Goal: Feedback & Contribution: Leave review/rating

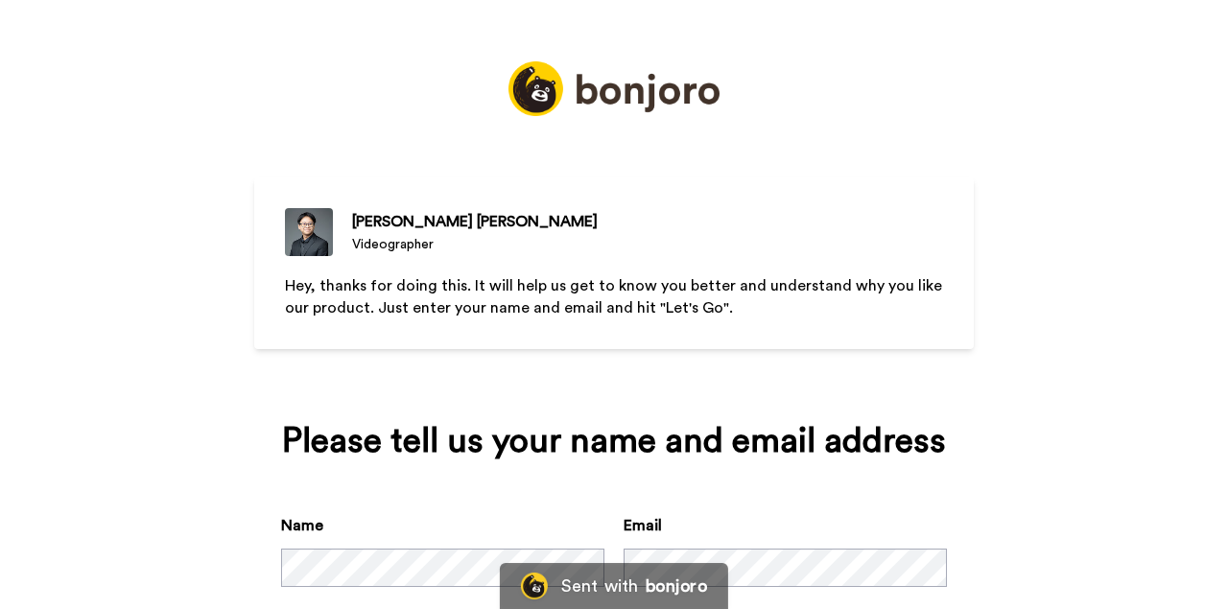
scroll to position [154, 0]
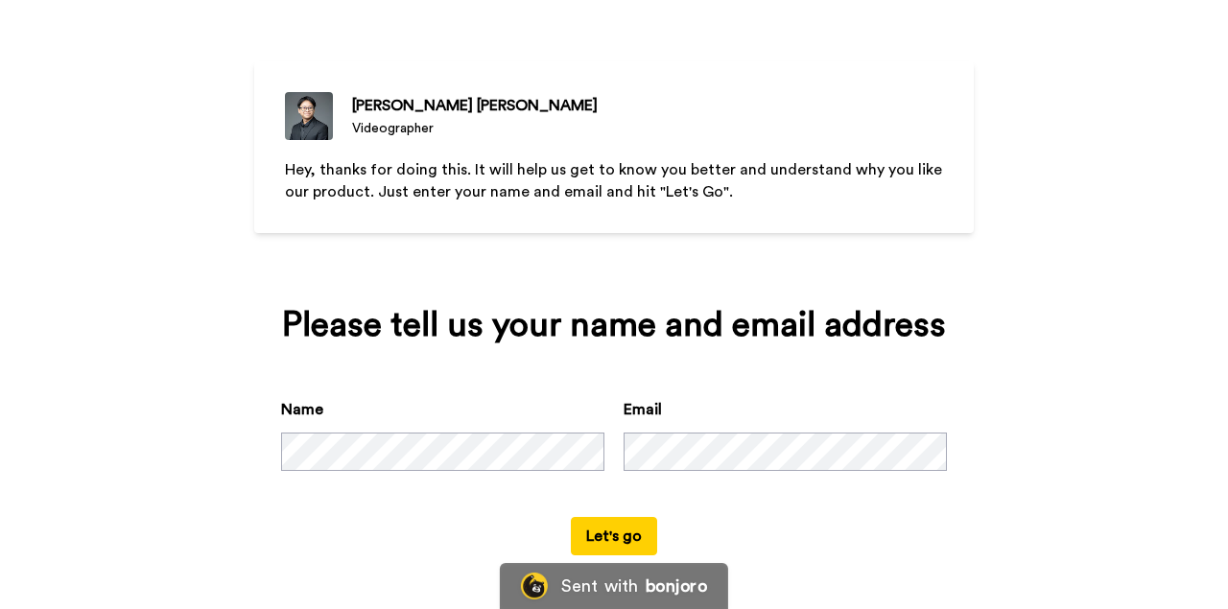
click at [621, 524] on button "Let's go" at bounding box center [614, 536] width 86 height 38
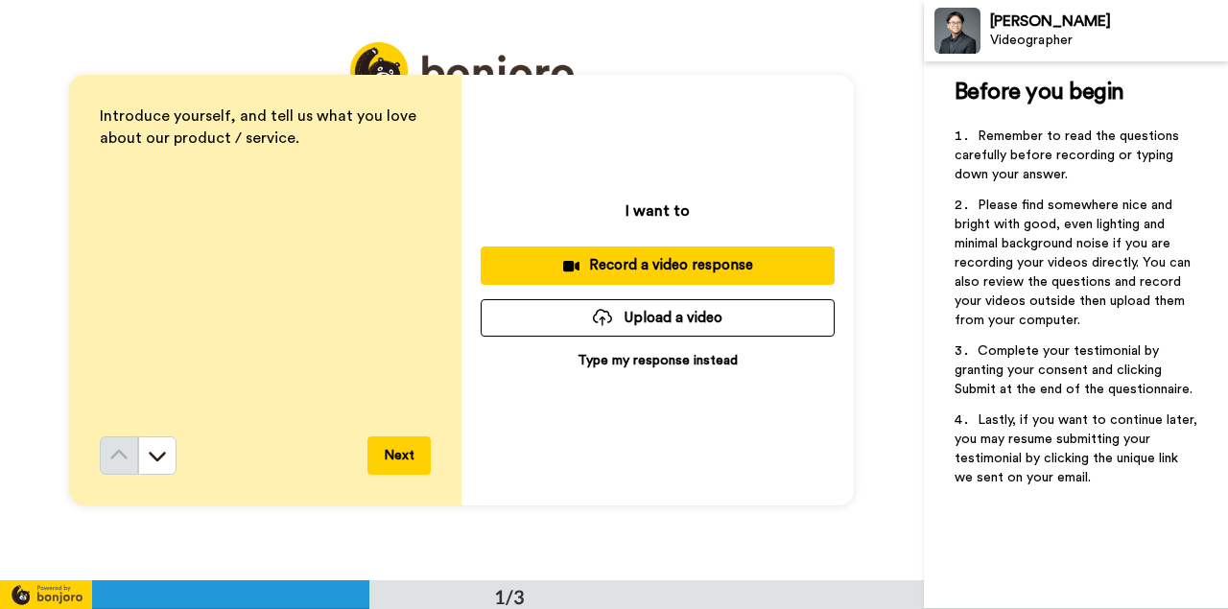
click at [692, 362] on p "Type my response instead" at bounding box center [657, 360] width 160 height 19
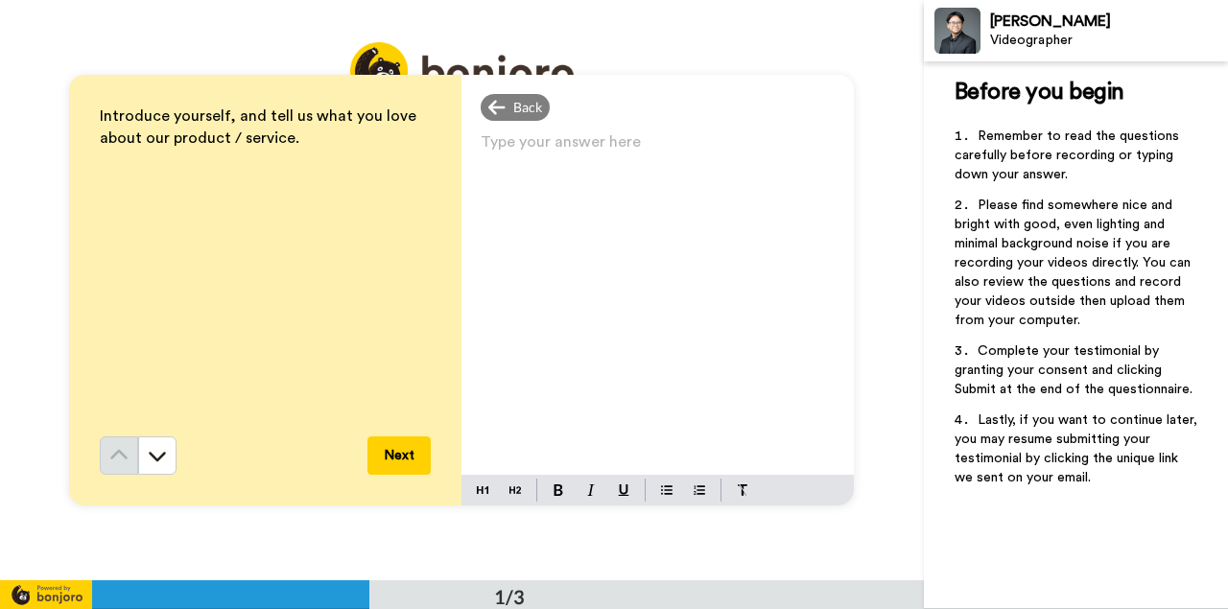
click at [566, 139] on p "Type your answer here ﻿" at bounding box center [658, 149] width 354 height 27
click at [171, 459] on button at bounding box center [157, 455] width 38 height 38
click at [601, 144] on p "[PERSON_NAME] was a" at bounding box center [658, 149] width 354 height 27
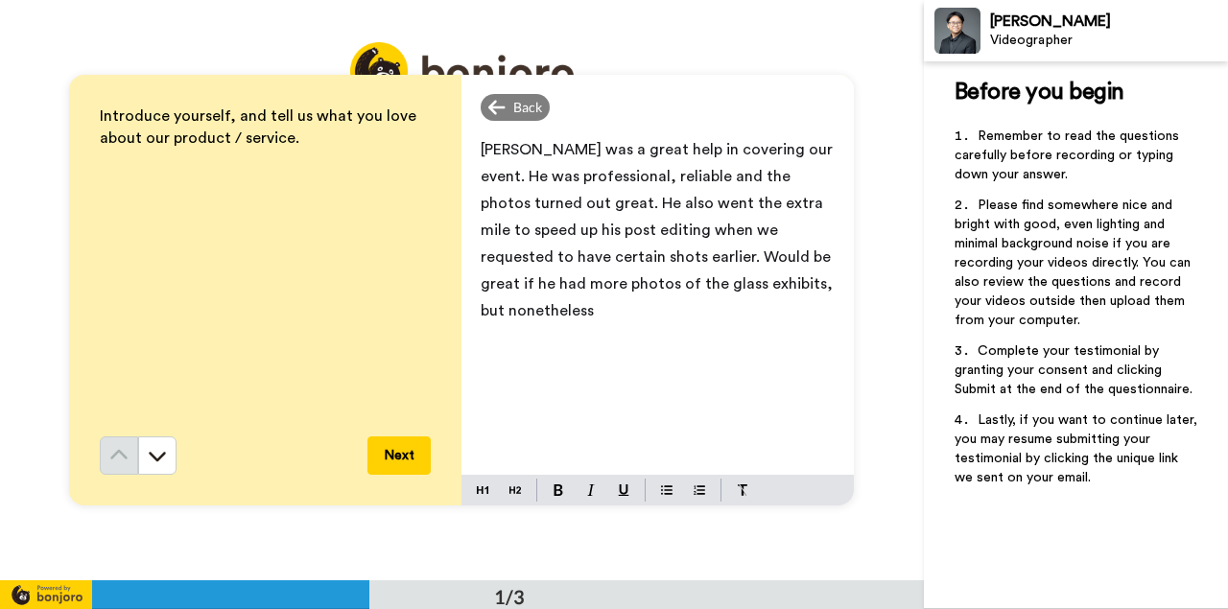
click at [530, 292] on p "[PERSON_NAME] was a great help in covering our event. He was professional, reli…" at bounding box center [658, 230] width 354 height 188
click at [540, 285] on span "[PERSON_NAME] was a great help in covering our event. He was professional, reli…" at bounding box center [659, 230] width 356 height 177
click at [402, 458] on button "Next" at bounding box center [398, 455] width 63 height 38
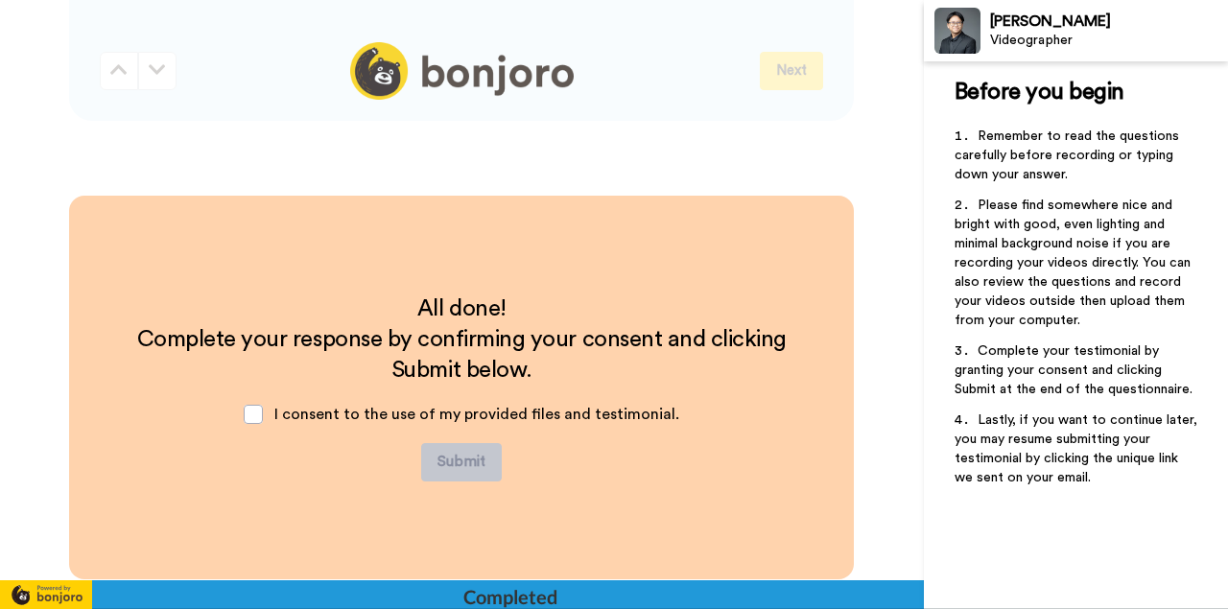
scroll to position [772, 0]
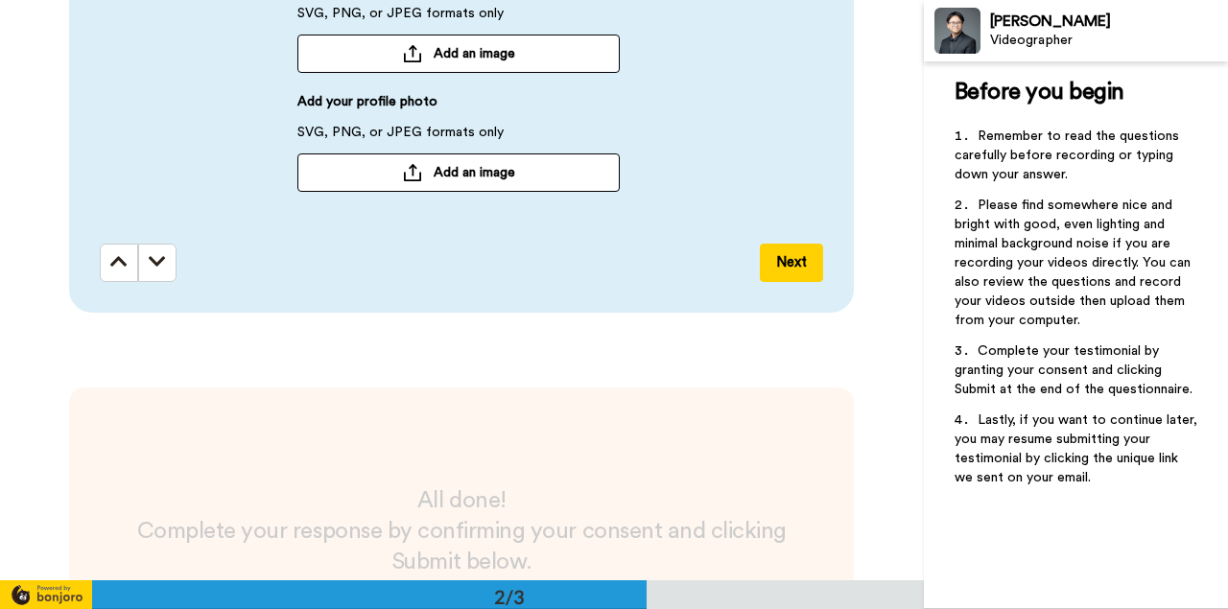
click at [797, 256] on button "Next" at bounding box center [791, 263] width 63 height 38
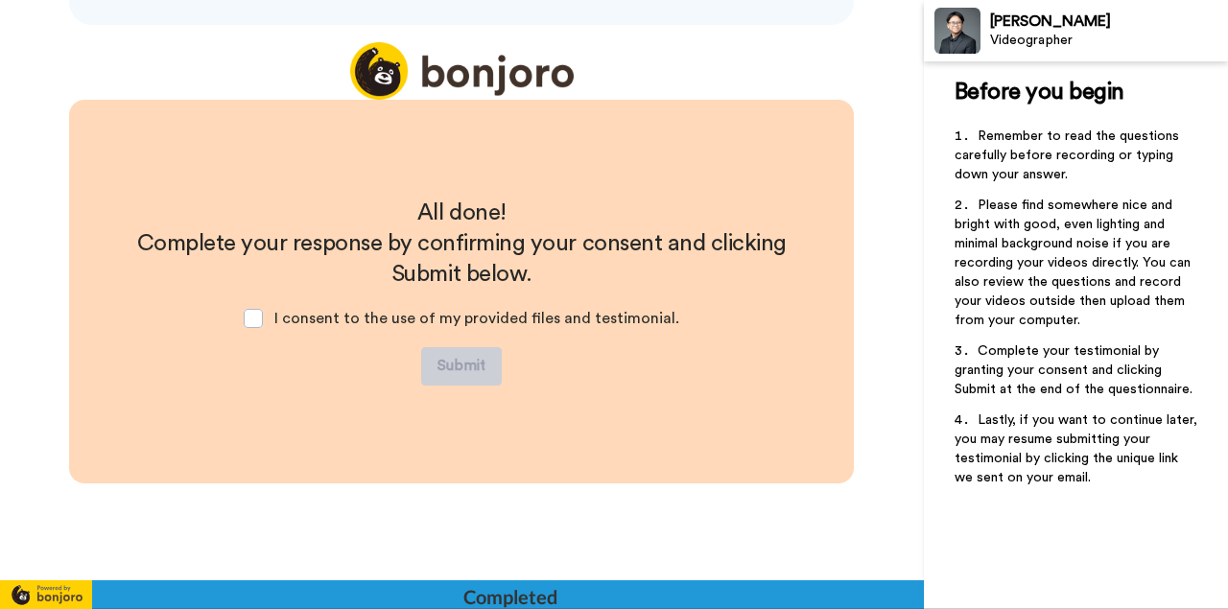
scroll to position [1063, 0]
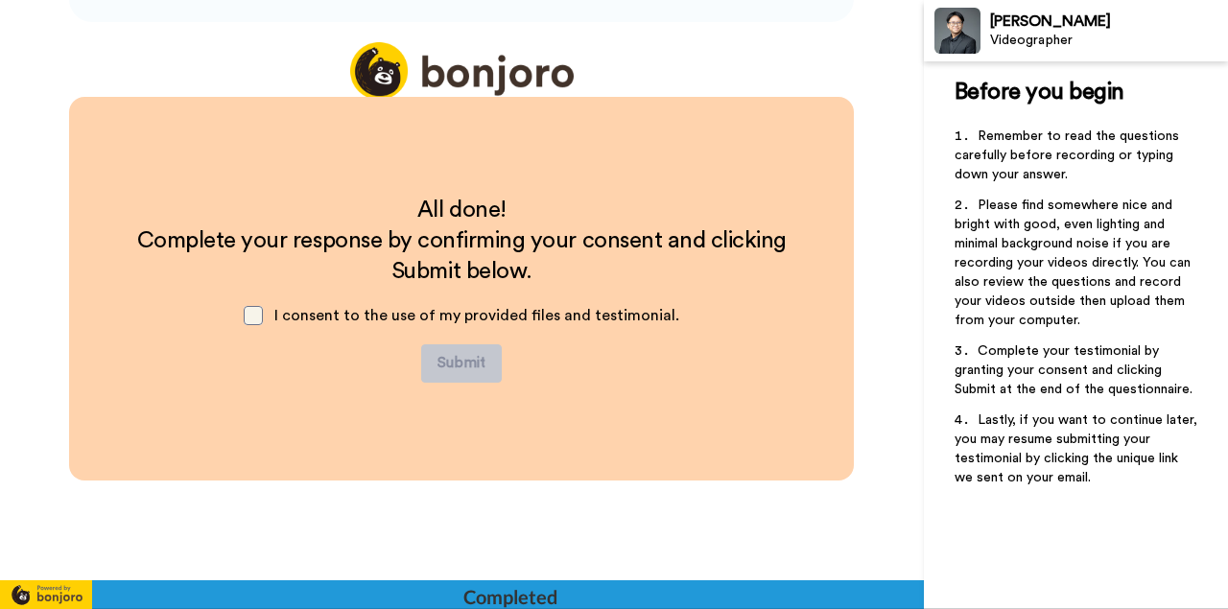
click at [252, 316] on span at bounding box center [253, 315] width 19 height 19
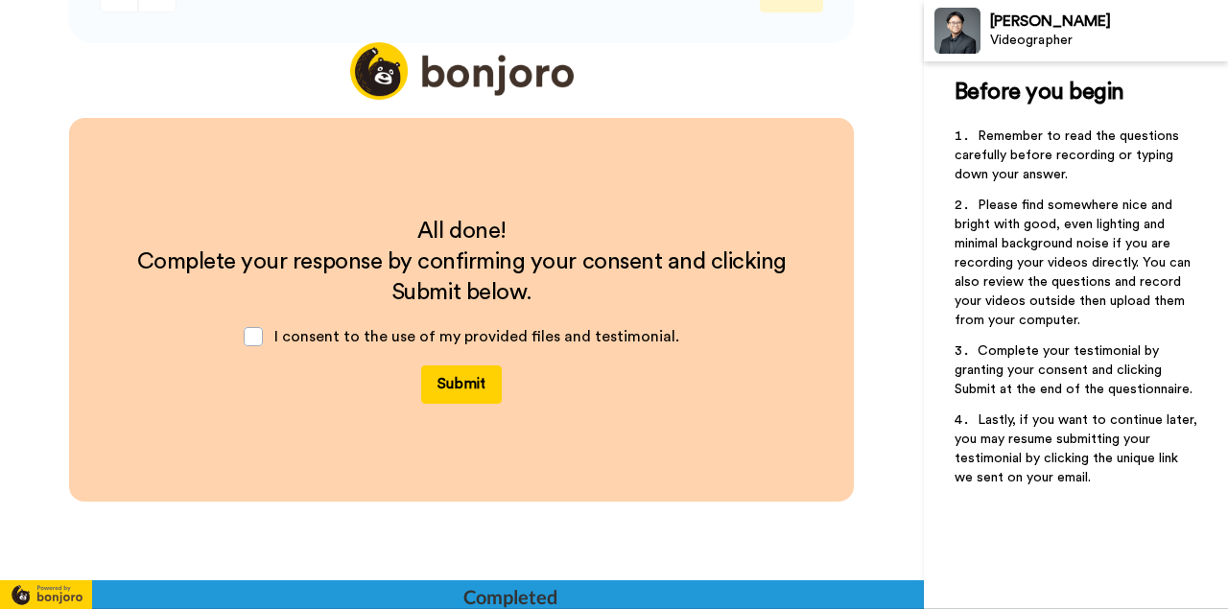
scroll to position [969, 0]
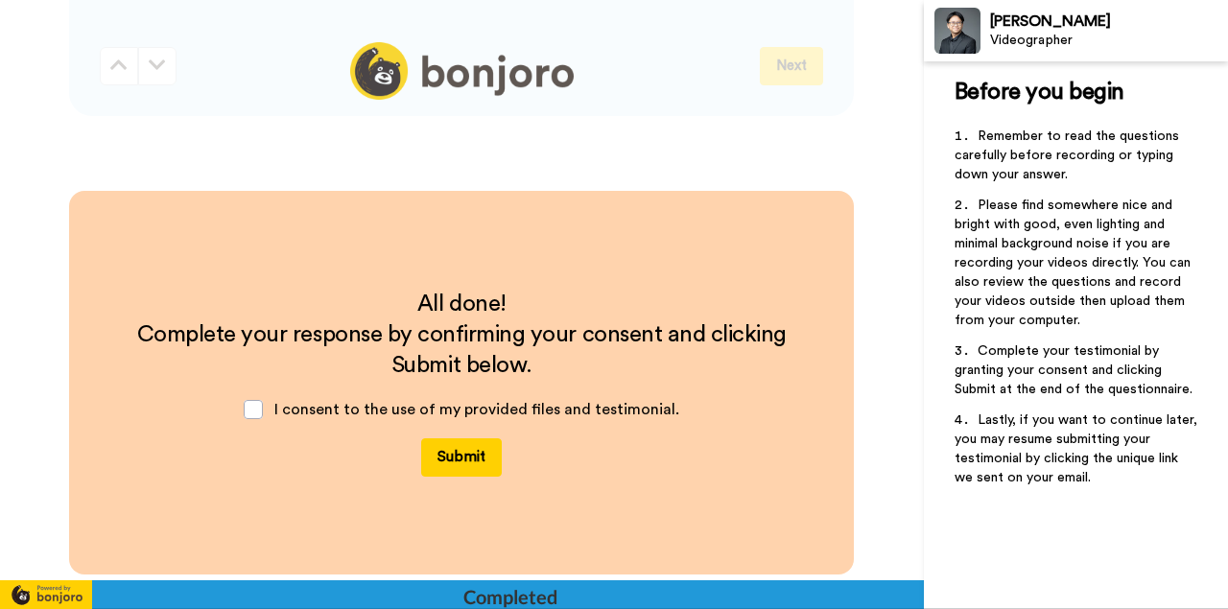
click at [454, 456] on button "Submit" at bounding box center [461, 457] width 81 height 38
